Goal: Use online tool/utility: Use online tool/utility

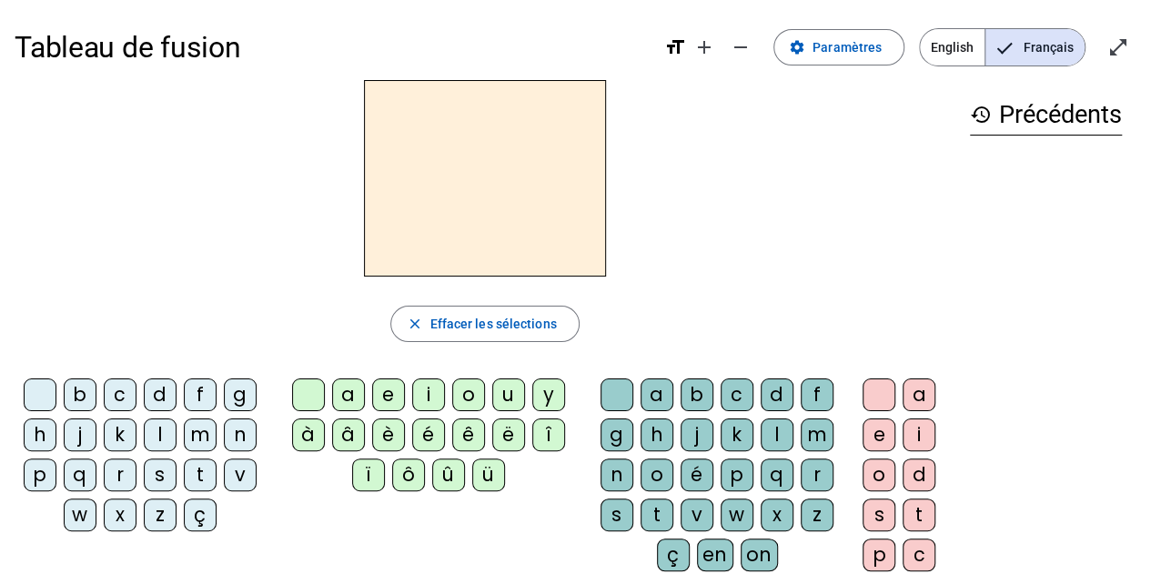
click at [734, 481] on div "p" at bounding box center [737, 475] width 33 height 33
click at [889, 480] on div "o" at bounding box center [879, 475] width 33 height 33
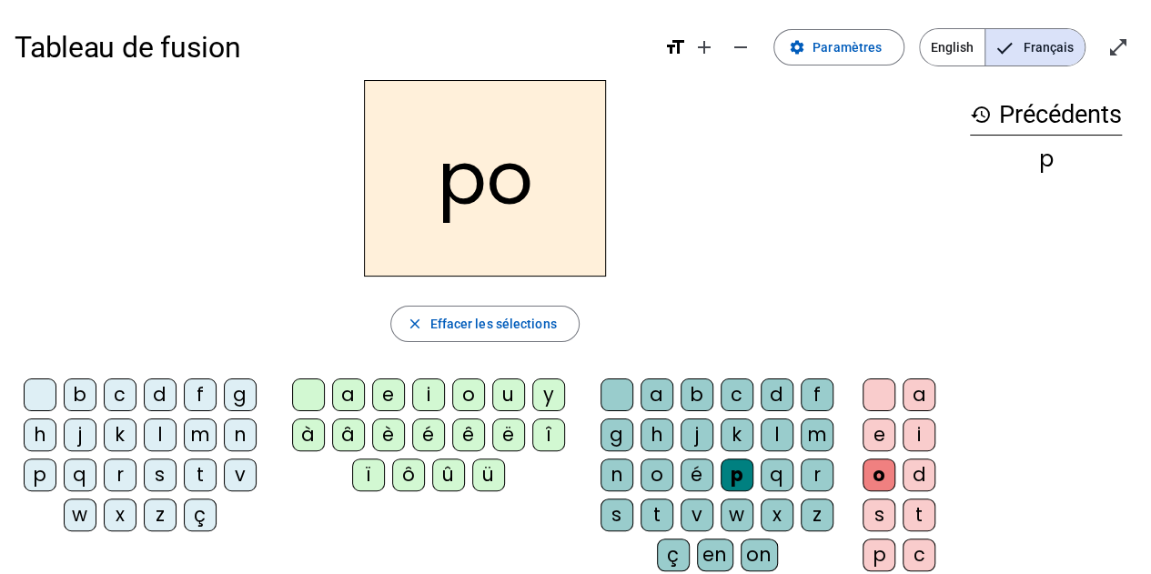
click at [877, 511] on div "s" at bounding box center [879, 515] width 33 height 33
click at [726, 468] on div "p" at bounding box center [737, 475] width 33 height 33
click at [882, 520] on div "s" at bounding box center [879, 515] width 33 height 33
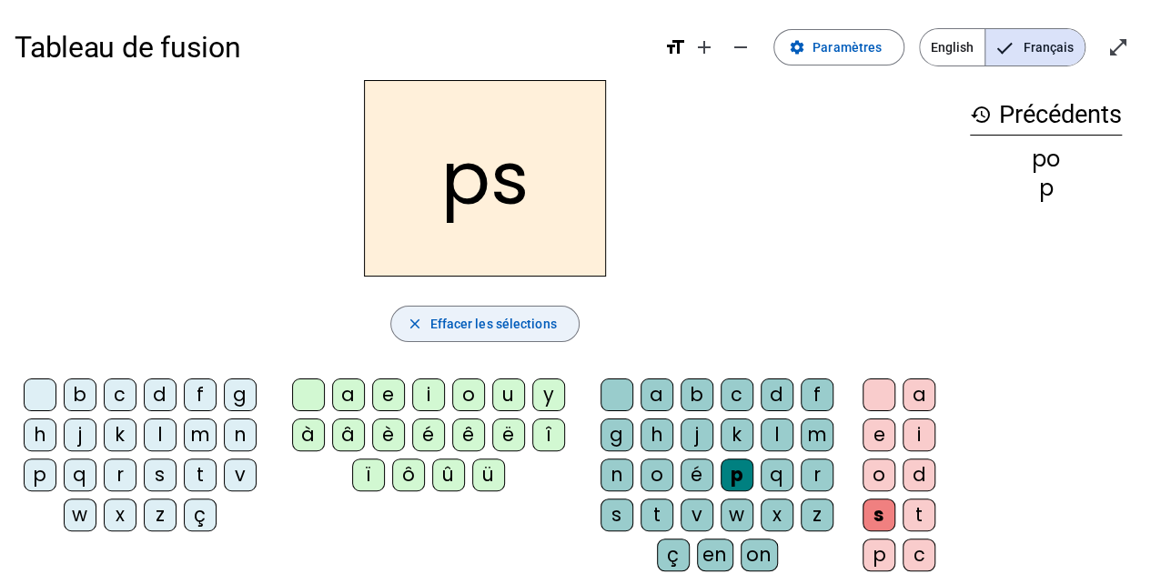
click at [475, 323] on span "Effacer les sélections" at bounding box center [493, 324] width 127 height 22
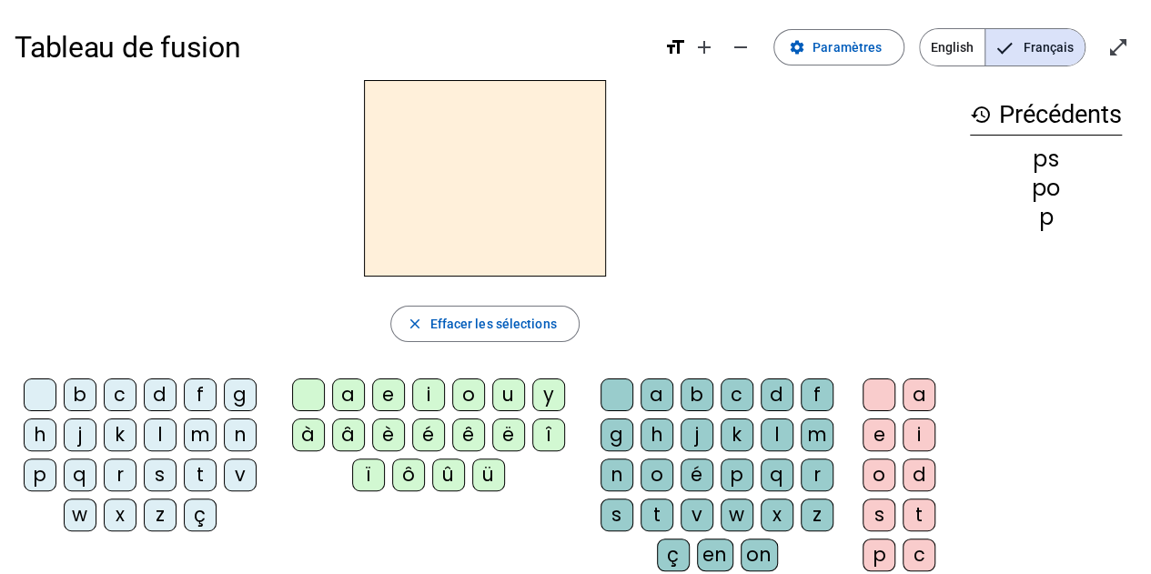
click at [38, 472] on div "p" at bounding box center [40, 475] width 33 height 33
click at [462, 391] on div "o" at bounding box center [468, 395] width 33 height 33
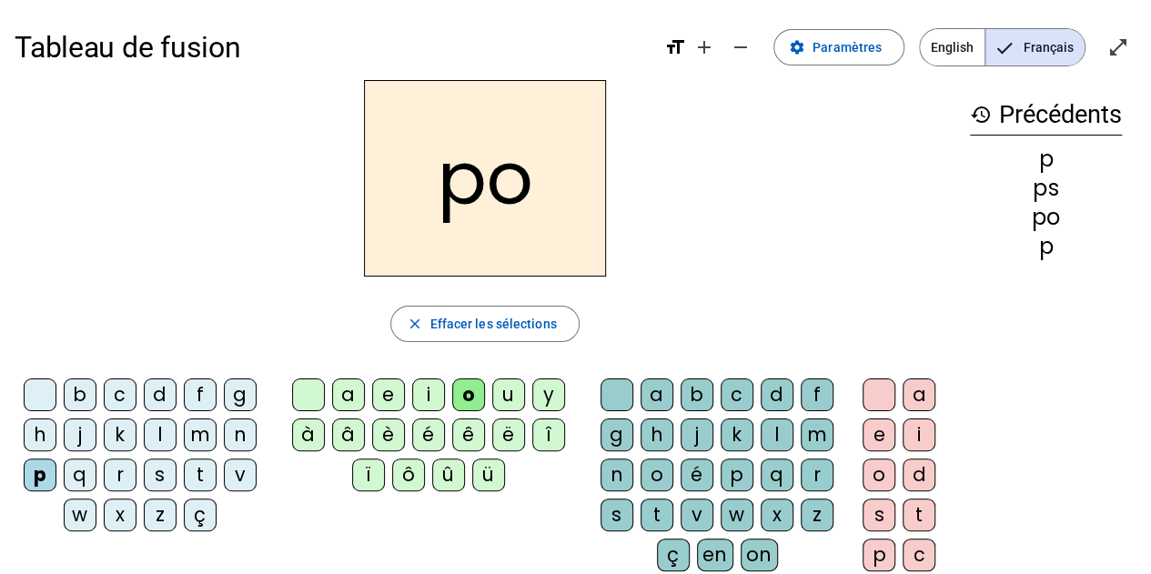
click at [870, 508] on div "s" at bounding box center [879, 515] width 33 height 33
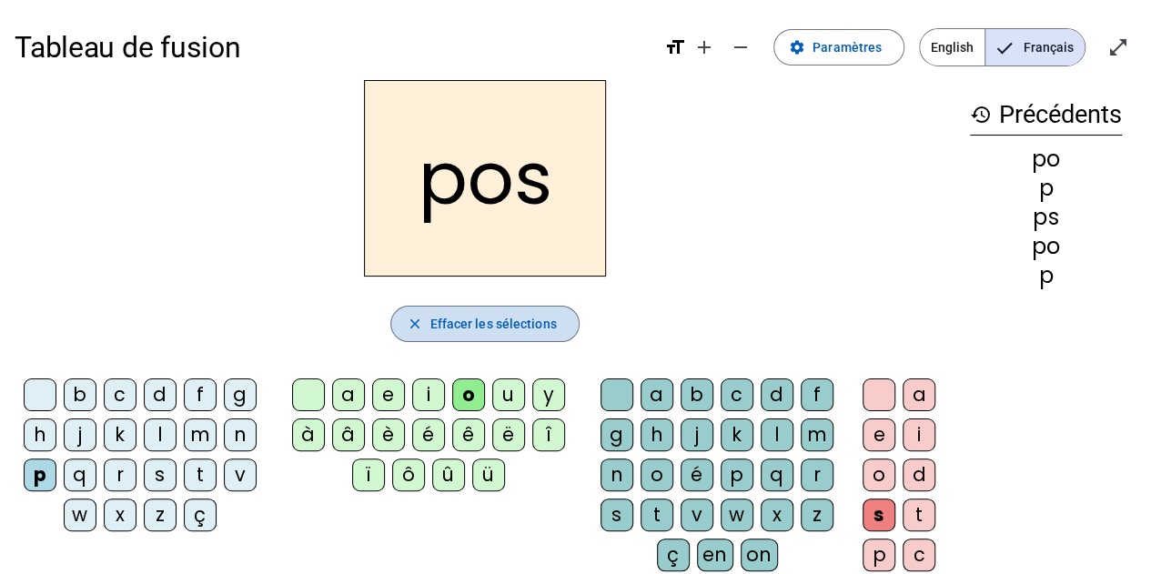
click at [417, 319] on mat-icon "close" at bounding box center [414, 324] width 16 height 16
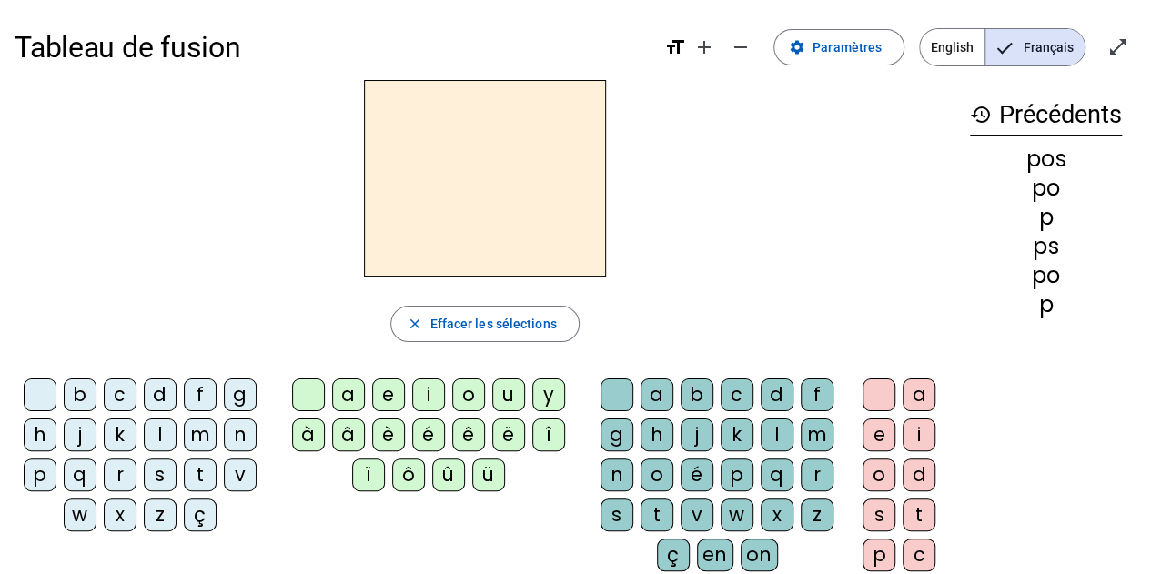
click at [45, 472] on div "p" at bounding box center [40, 475] width 33 height 33
click at [470, 398] on div "o" at bounding box center [468, 395] width 33 height 33
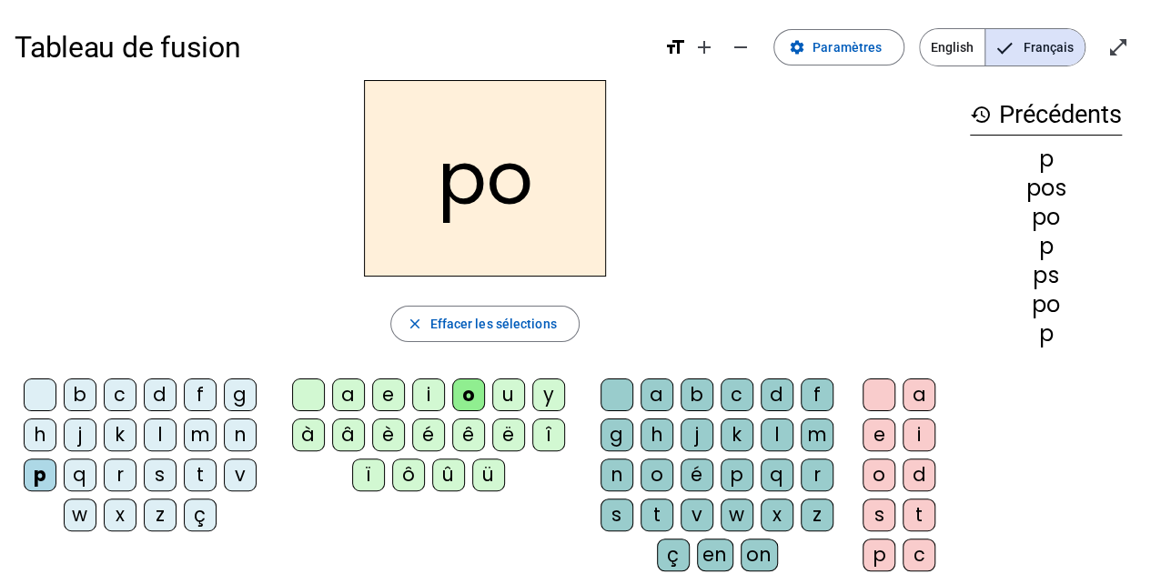
click at [607, 505] on div "s" at bounding box center [617, 515] width 33 height 33
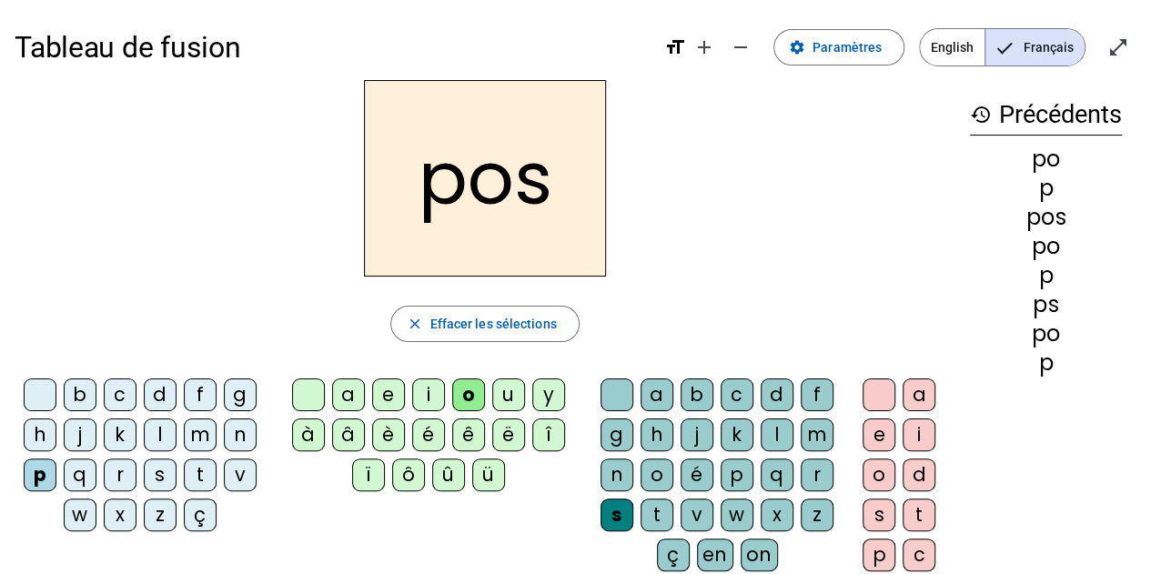
click at [887, 443] on div "e" at bounding box center [879, 435] width 33 height 33
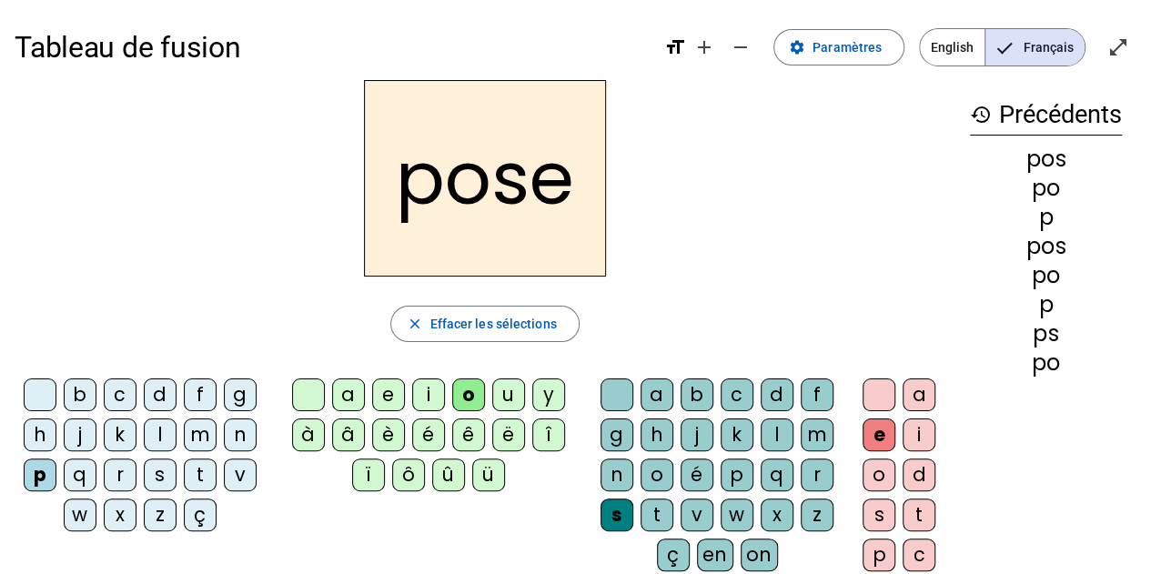
click at [120, 477] on div "r" at bounding box center [120, 475] width 33 height 33
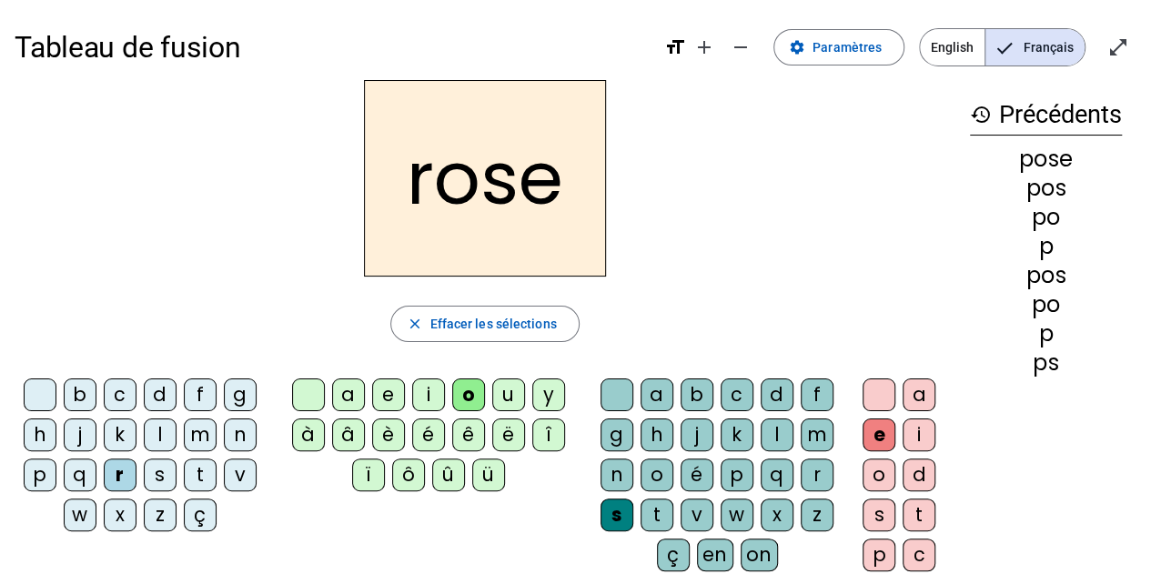
click at [511, 401] on div "u" at bounding box center [508, 395] width 33 height 33
